Goal: Transaction & Acquisition: Book appointment/travel/reservation

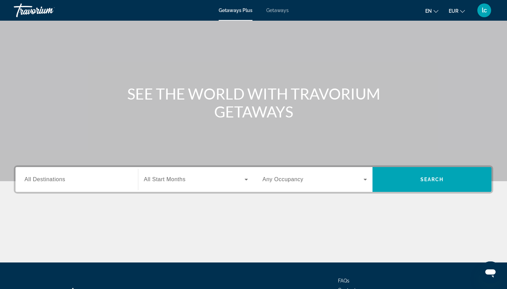
scroll to position [27, 0]
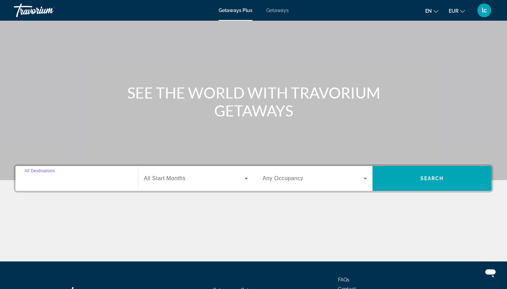
click at [103, 177] on input "Destination All Destinations" at bounding box center [76, 179] width 105 height 8
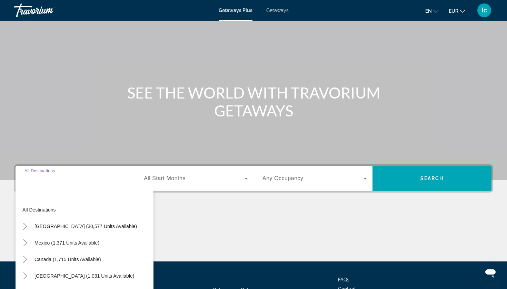
scroll to position [84, 0]
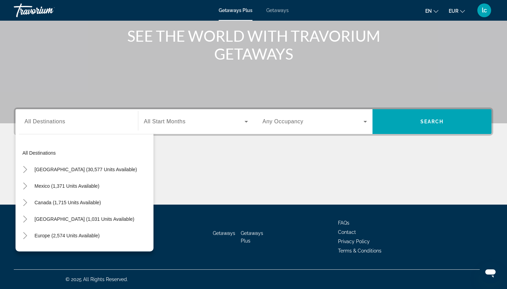
click at [179, 121] on span "All Start Months" at bounding box center [165, 122] width 42 height 6
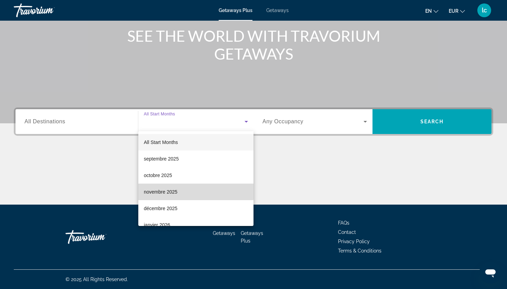
click at [165, 191] on span "novembre 2025" at bounding box center [160, 192] width 33 height 8
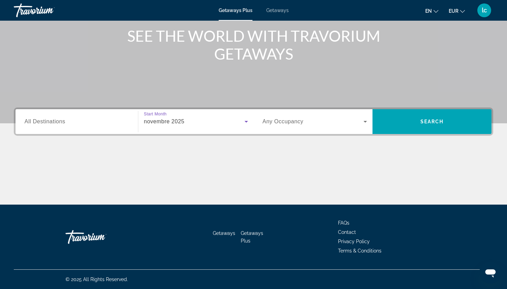
click at [312, 120] on span "Search widget" at bounding box center [313, 122] width 101 height 8
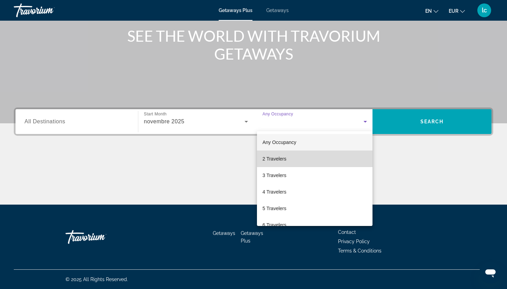
click at [292, 165] on mat-option "2 Travelers" at bounding box center [315, 159] width 116 height 17
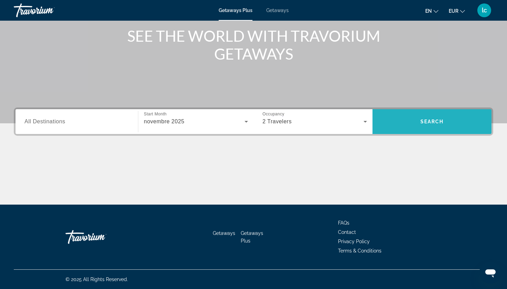
click at [411, 121] on span "Search widget" at bounding box center [432, 122] width 119 height 17
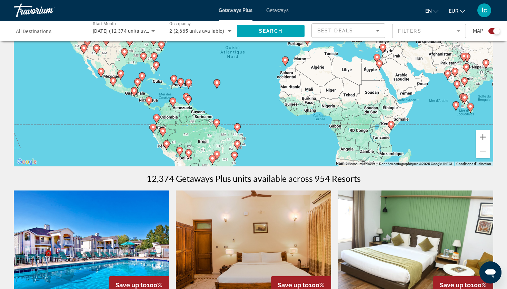
scroll to position [45, 0]
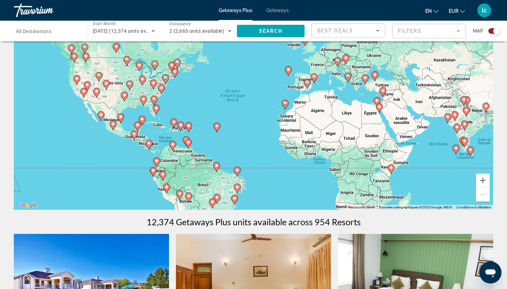
click at [51, 32] on span "All Destinations" at bounding box center [34, 32] width 36 height 6
click at [52, 32] on input "Destination All Destinations" at bounding box center [47, 31] width 62 height 8
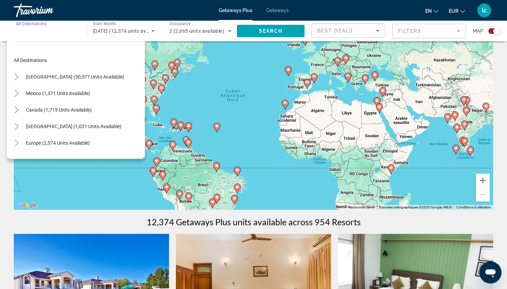
click at [52, 32] on input "Destination All Destinations" at bounding box center [47, 31] width 62 height 8
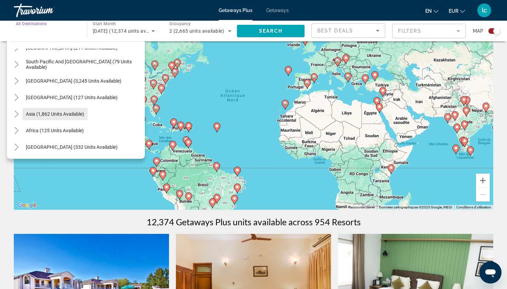
scroll to position [112, 0]
click at [40, 112] on span "Asia (1,862 units available)" at bounding box center [55, 114] width 58 height 6
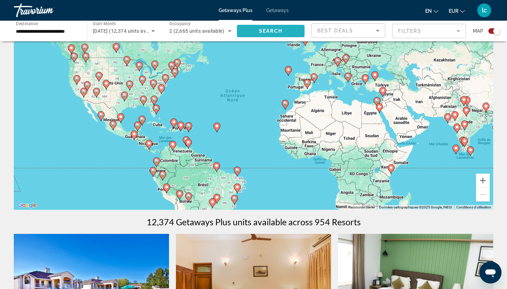
click at [268, 29] on span "Search" at bounding box center [270, 31] width 23 height 6
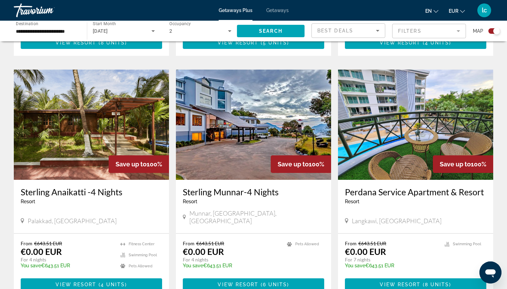
scroll to position [949, 0]
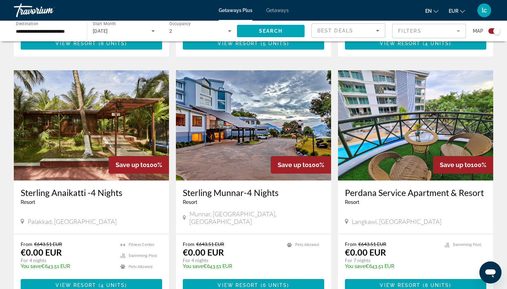
click at [51, 30] on input "**********" at bounding box center [47, 31] width 62 height 8
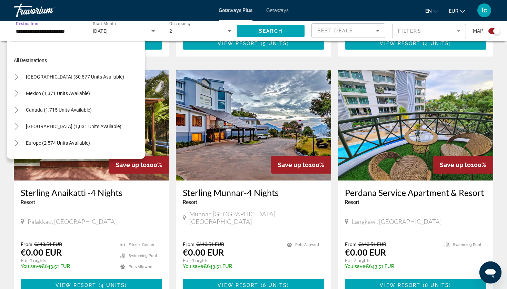
scroll to position [124, 0]
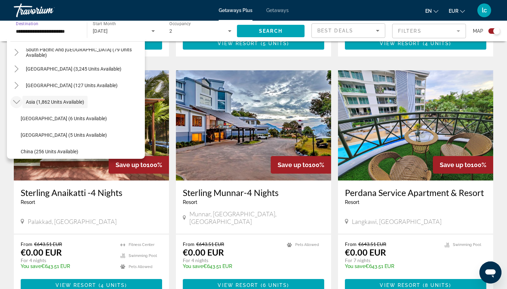
click at [19, 99] on icon "Toggle Asia (1,862 units available)" at bounding box center [16, 102] width 7 height 7
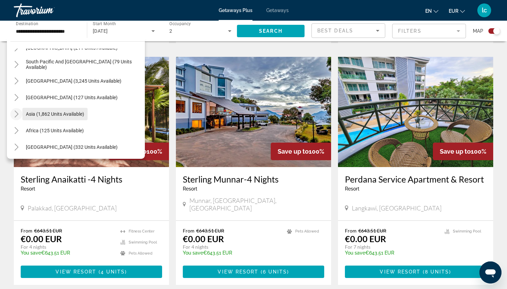
scroll to position [963, 0]
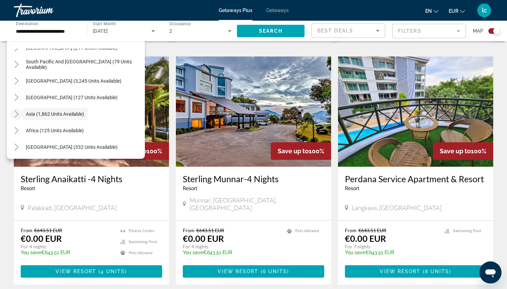
click at [14, 113] on icon "Toggle Asia (1,862 units available)" at bounding box center [16, 114] width 7 height 7
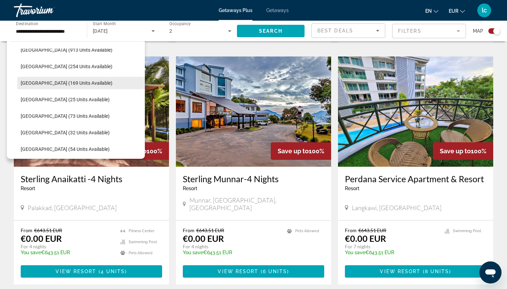
scroll to position [243, 0]
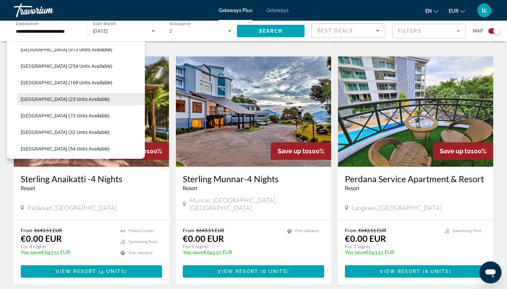
click at [47, 104] on span "Search widget" at bounding box center [81, 99] width 128 height 17
type input "**********"
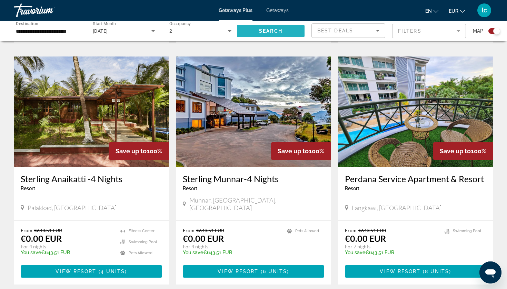
click at [278, 25] on span "Search widget" at bounding box center [271, 31] width 68 height 17
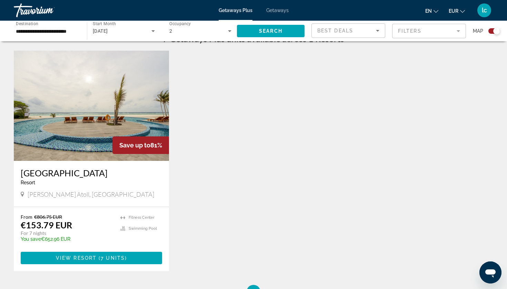
scroll to position [247, 0]
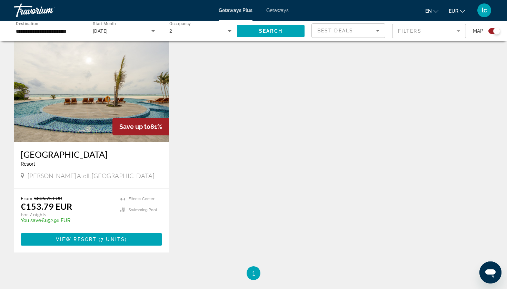
click at [122, 100] on img "Main content" at bounding box center [91, 87] width 155 height 110
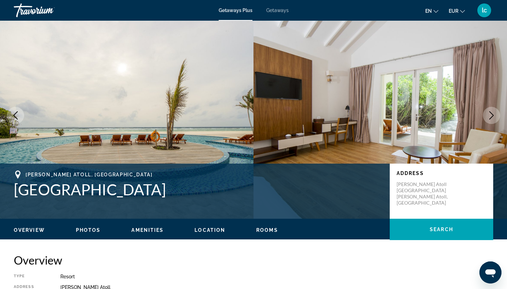
scroll to position [8, 0]
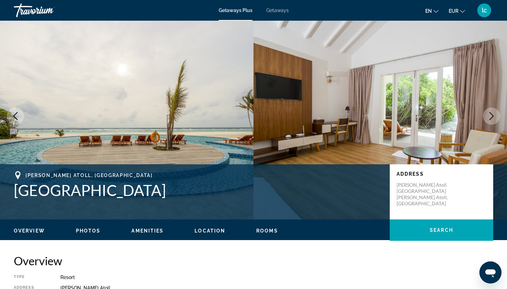
click at [492, 121] on button "Next image" at bounding box center [491, 116] width 17 height 17
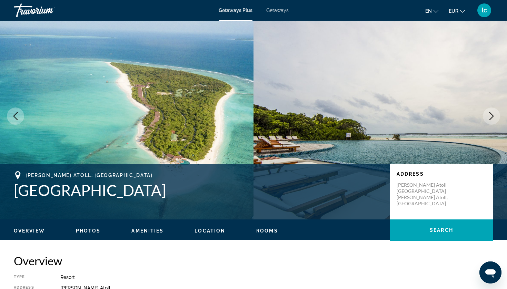
click at [492, 121] on button "Next image" at bounding box center [491, 116] width 17 height 17
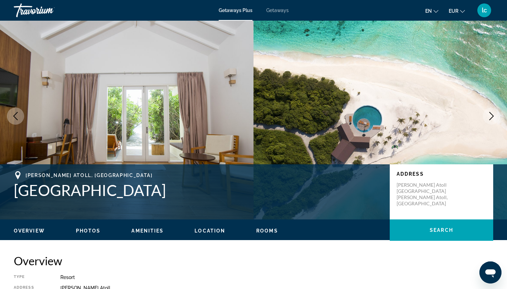
click at [492, 121] on button "Next image" at bounding box center [491, 116] width 17 height 17
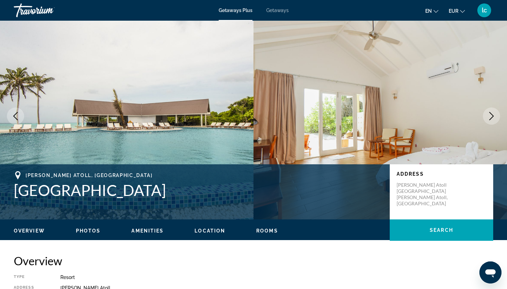
click at [492, 121] on button "Next image" at bounding box center [491, 116] width 17 height 17
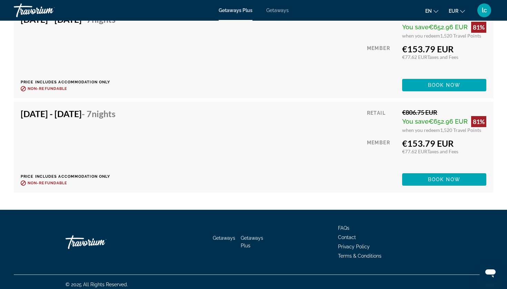
scroll to position [1650, 0]
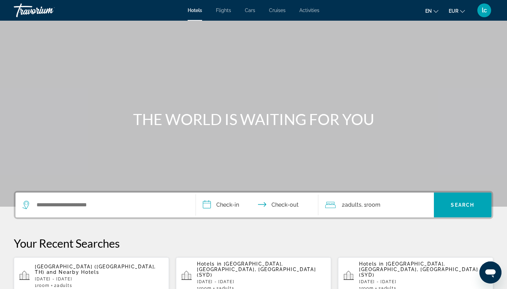
click at [115, 212] on div "Search widget" at bounding box center [105, 205] width 166 height 25
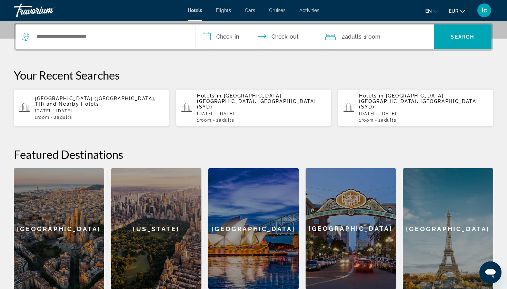
scroll to position [169, 0]
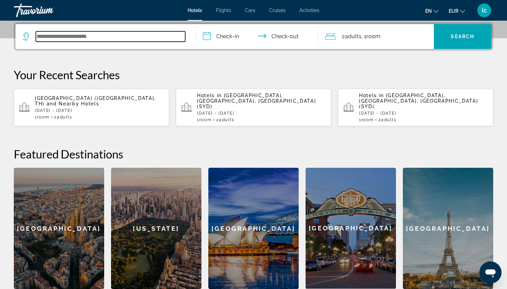
click at [123, 35] on input "Search widget" at bounding box center [110, 36] width 149 height 10
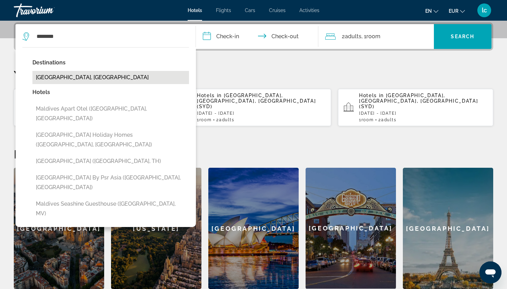
drag, startPoint x: 123, startPoint y: 35, endPoint x: 71, endPoint y: 77, distance: 66.4
click at [71, 77] on button "[GEOGRAPHIC_DATA], [GEOGRAPHIC_DATA]" at bounding box center [110, 77] width 157 height 13
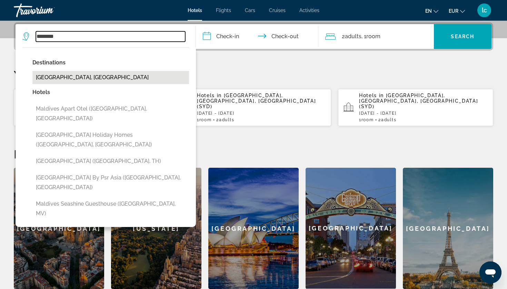
type input "**********"
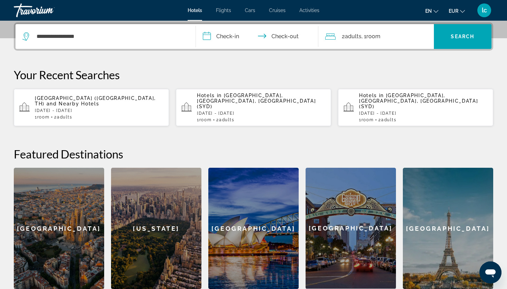
click at [223, 33] on input "**********" at bounding box center [258, 37] width 125 height 27
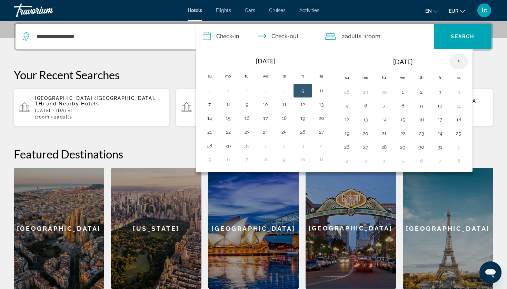
click at [458, 61] on th "Next month" at bounding box center [459, 61] width 19 height 15
click at [459, 106] on button "8" at bounding box center [458, 106] width 11 height 10
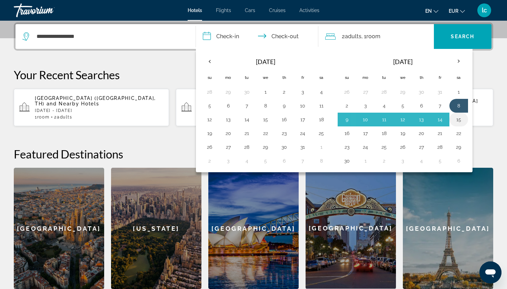
click at [457, 119] on button "15" at bounding box center [458, 120] width 11 height 10
type input "**********"
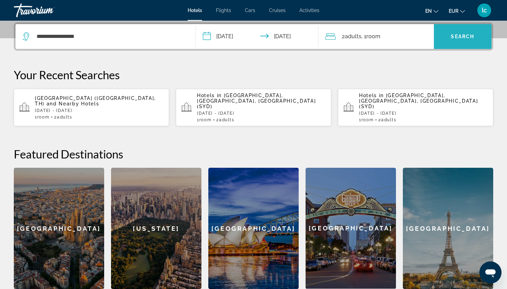
click at [451, 43] on span "Search widget" at bounding box center [463, 36] width 58 height 17
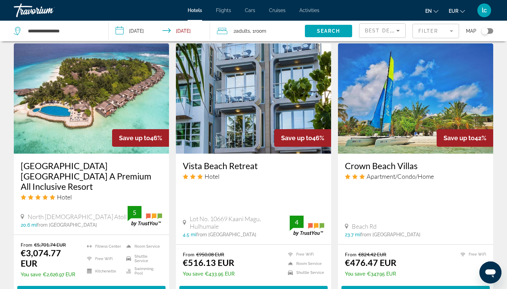
scroll to position [804, 0]
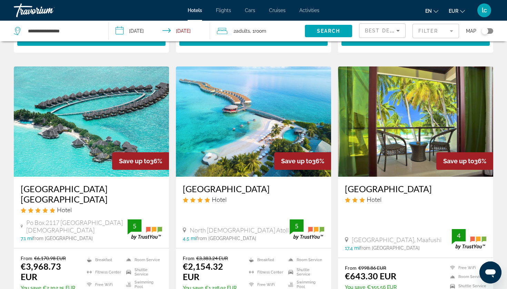
scroll to position [246, 0]
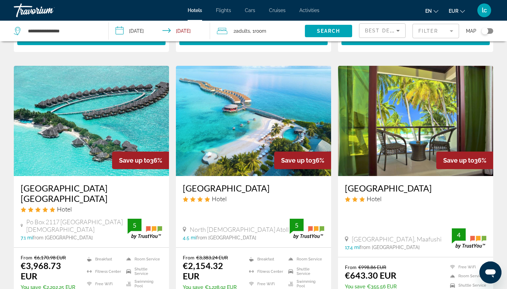
click at [436, 31] on mat-form-field "Filter" at bounding box center [436, 31] width 47 height 14
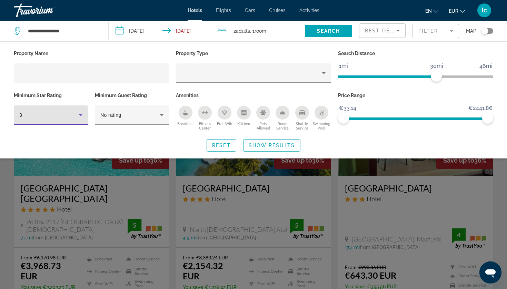
click at [84, 119] on icon "Hotel Filters" at bounding box center [81, 115] width 8 height 8
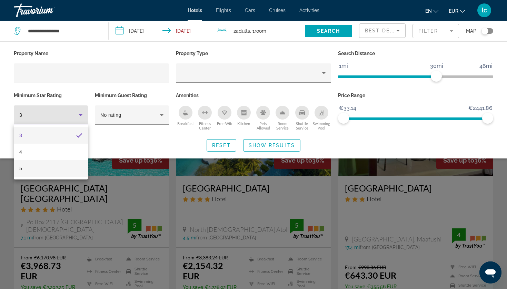
click at [58, 170] on mat-option "5" at bounding box center [51, 168] width 74 height 17
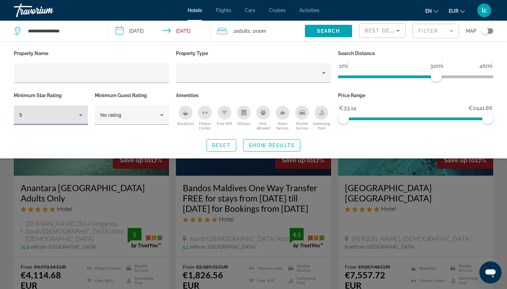
click at [268, 146] on span "Show Results" at bounding box center [272, 146] width 46 height 6
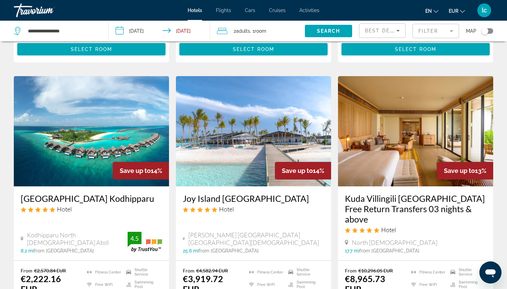
scroll to position [524, 0]
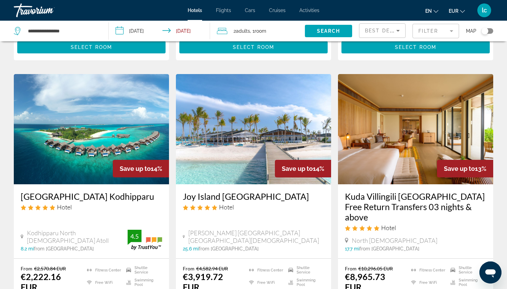
click at [99, 192] on h3 "[GEOGRAPHIC_DATA] Kodhipparu" at bounding box center [91, 197] width 141 height 10
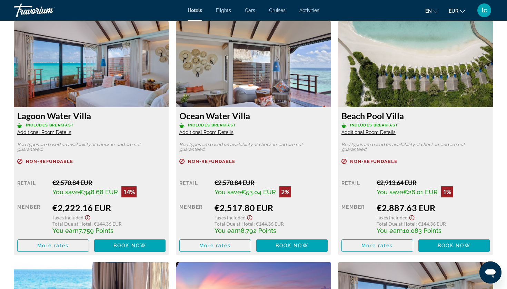
scroll to position [912, 0]
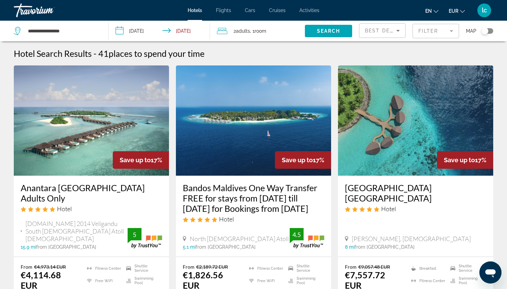
click at [433, 32] on mat-form-field "Filter" at bounding box center [436, 31] width 47 height 14
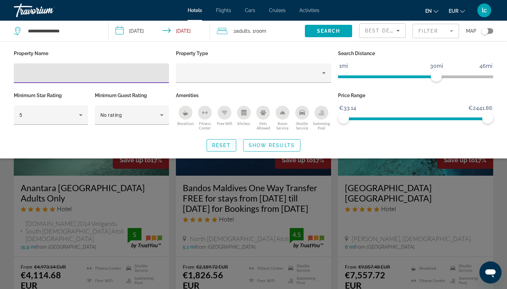
click at [234, 145] on span "Search widget" at bounding box center [221, 145] width 29 height 17
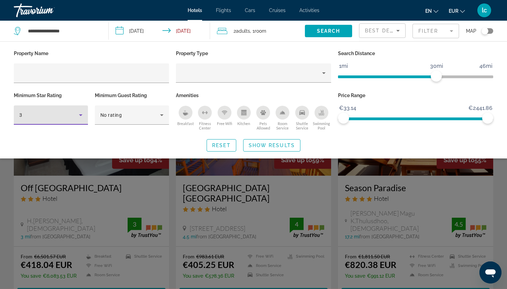
click at [70, 112] on div "3" at bounding box center [49, 115] width 60 height 8
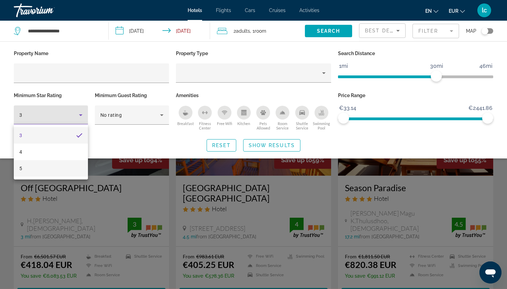
click at [59, 171] on mat-option "5" at bounding box center [51, 168] width 74 height 17
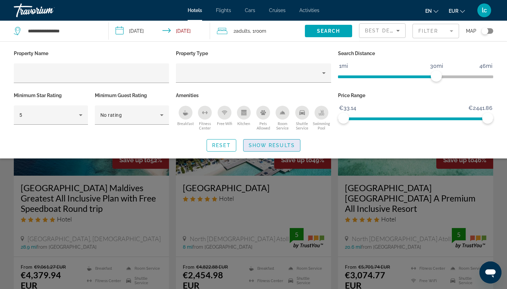
click at [257, 144] on span "Show Results" at bounding box center [272, 146] width 46 height 6
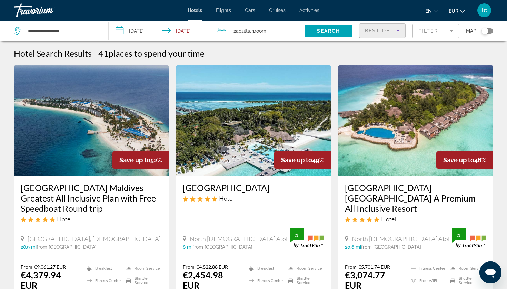
click at [395, 27] on icon "Sort by" at bounding box center [398, 31] width 8 height 8
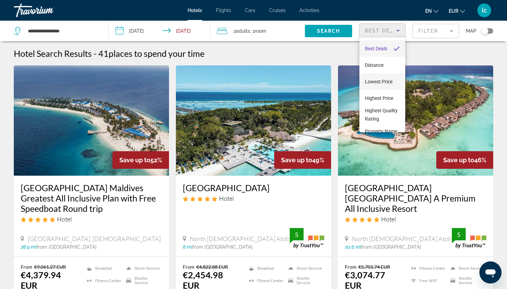
click at [384, 79] on span "Lowest Price" at bounding box center [379, 82] width 28 height 6
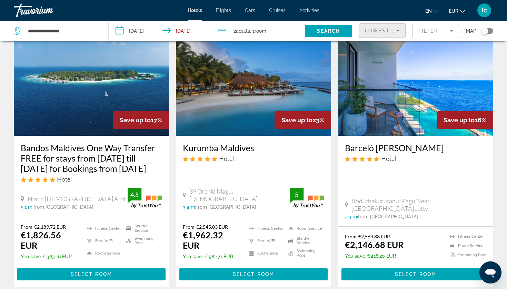
scroll to position [287, 0]
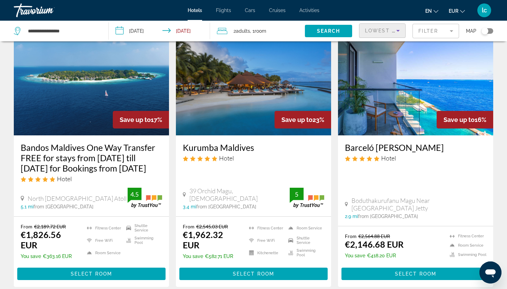
click at [243, 98] on img "Main content" at bounding box center [253, 80] width 155 height 110
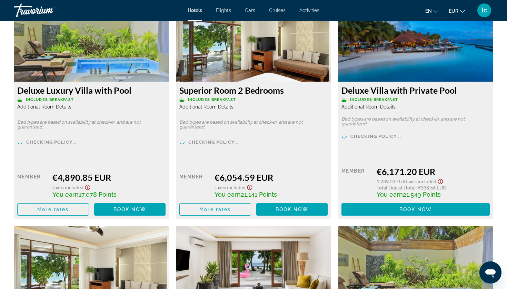
scroll to position [1924, 0]
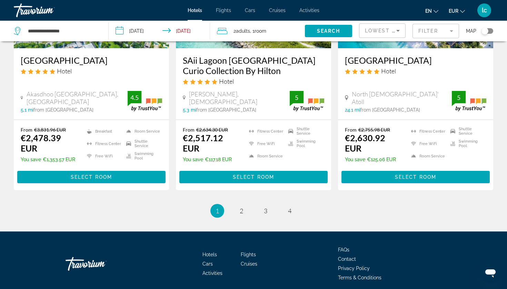
scroll to position [916, 0]
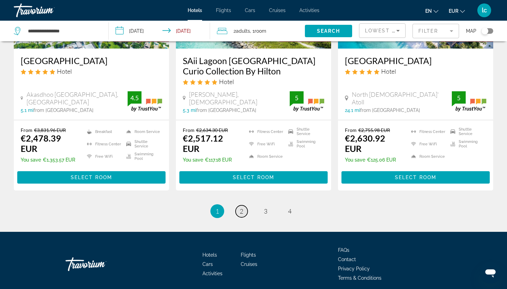
click at [241, 208] on span "2" at bounding box center [241, 212] width 3 height 8
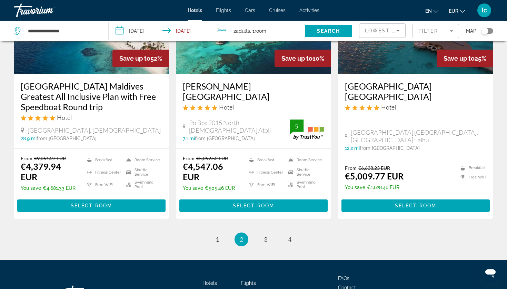
scroll to position [917, 0]
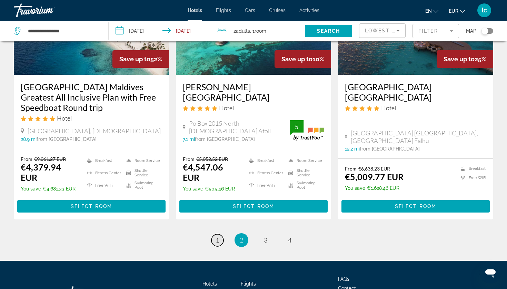
click at [219, 237] on span "1" at bounding box center [217, 241] width 3 height 8
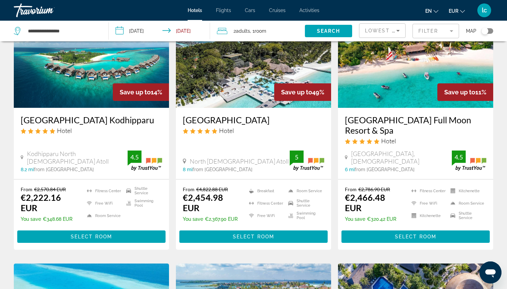
scroll to position [559, 0]
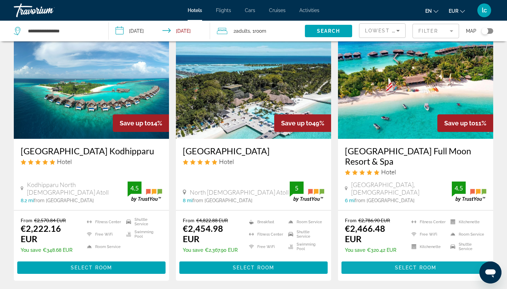
click at [404, 265] on span "Select Room" at bounding box center [415, 268] width 41 height 6
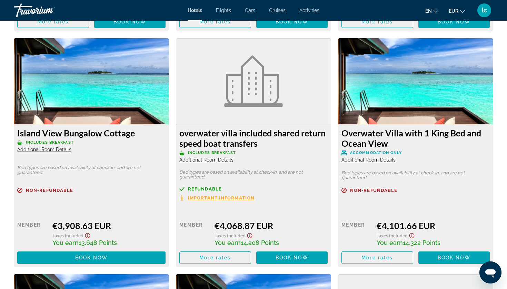
scroll to position [2909, 0]
